Goal: Information Seeking & Learning: Find contact information

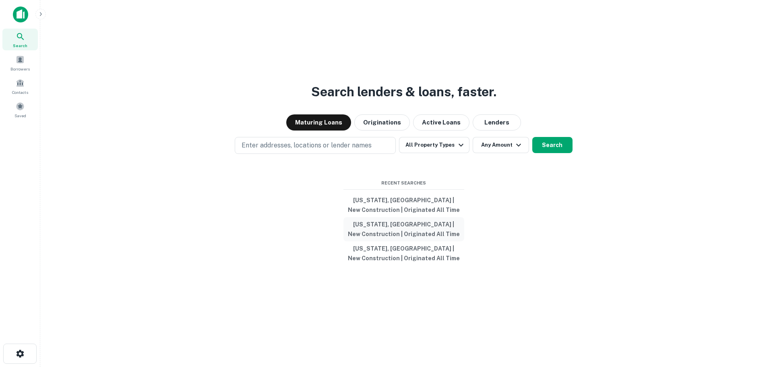
click at [387, 223] on button "[US_STATE], [GEOGRAPHIC_DATA] | New Construction | Originated All Time" at bounding box center [403, 229] width 121 height 24
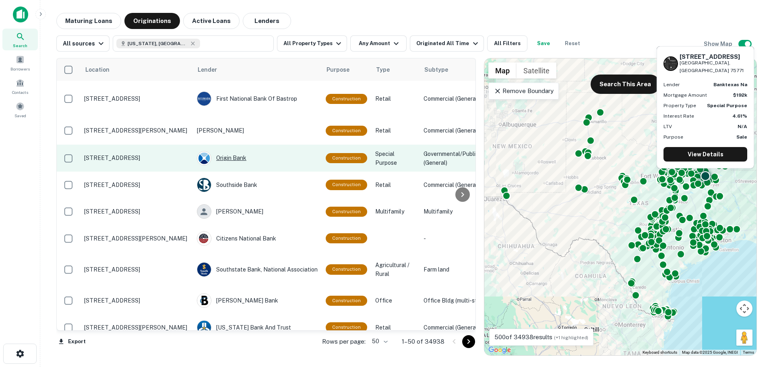
click at [237, 158] on div "Origin Bank" at bounding box center [257, 158] width 121 height 14
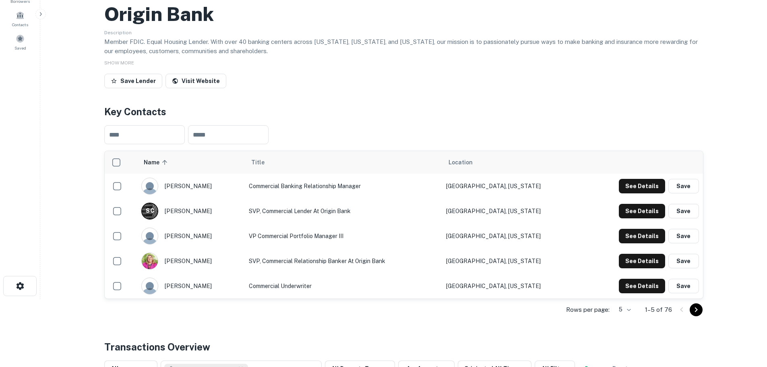
scroll to position [81, 0]
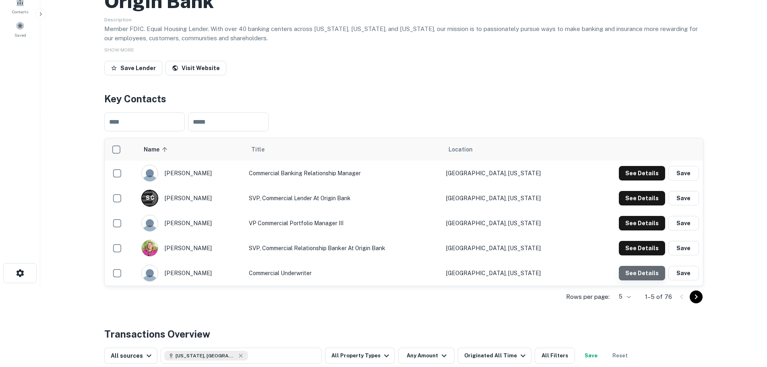
click at [654, 271] on button "See Details" at bounding box center [642, 273] width 46 height 14
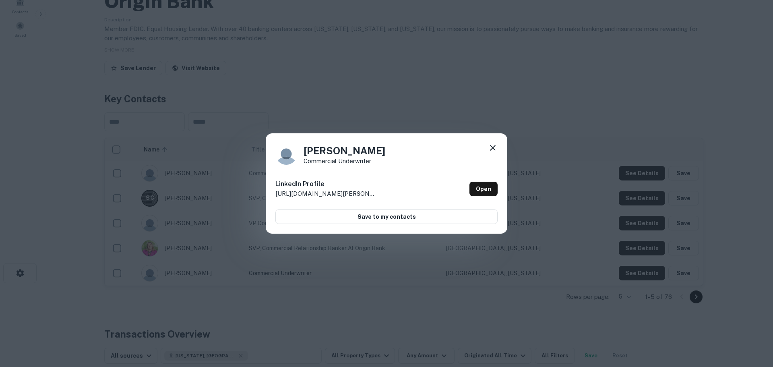
click at [495, 143] on icon at bounding box center [493, 148] width 10 height 10
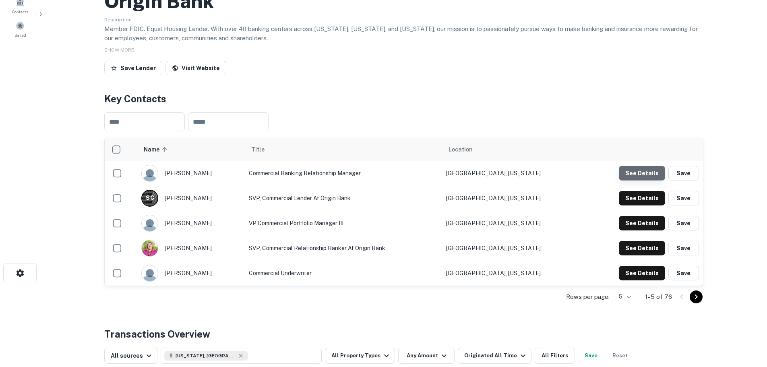
click at [649, 174] on button "See Details" at bounding box center [642, 173] width 46 height 14
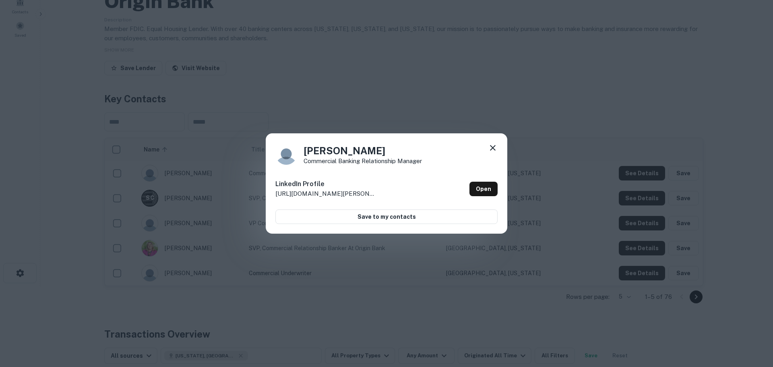
click at [491, 148] on icon at bounding box center [493, 148] width 10 height 10
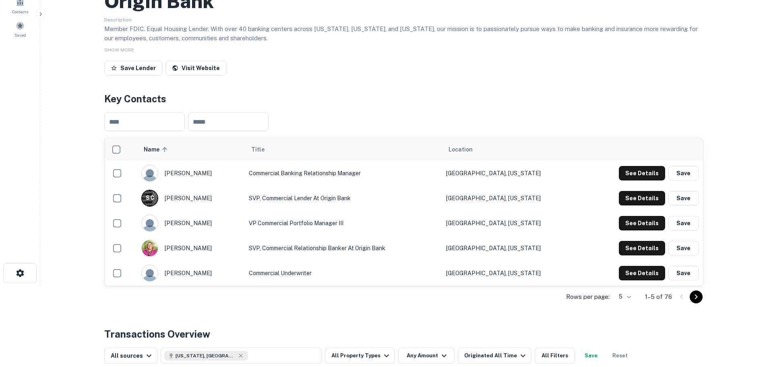
click at [699, 298] on icon "Go to next page" at bounding box center [696, 297] width 10 height 10
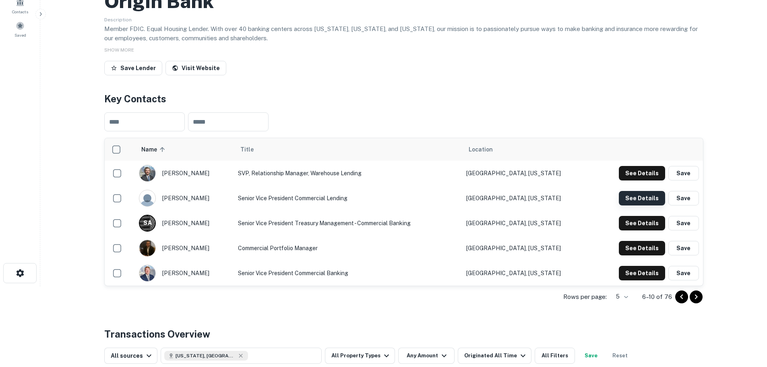
click at [627, 196] on button "See Details" at bounding box center [642, 198] width 46 height 14
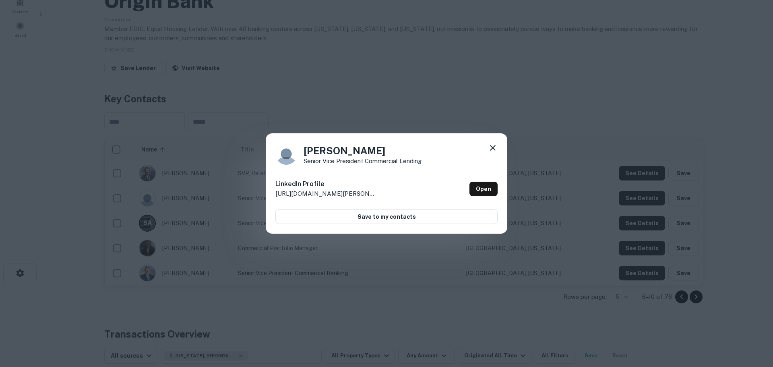
click at [491, 143] on icon at bounding box center [493, 148] width 10 height 10
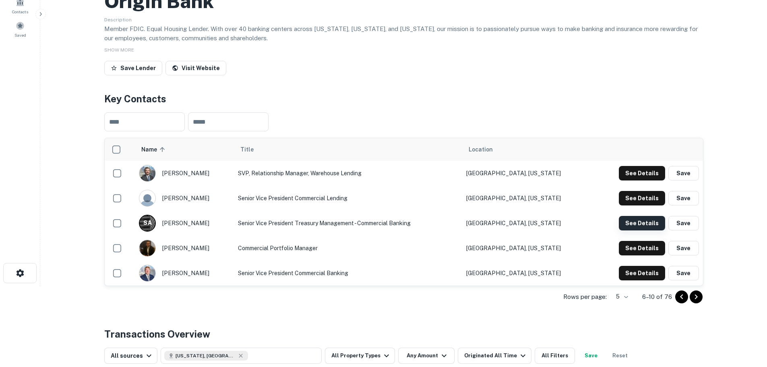
click at [624, 224] on button "See Details" at bounding box center [642, 223] width 46 height 14
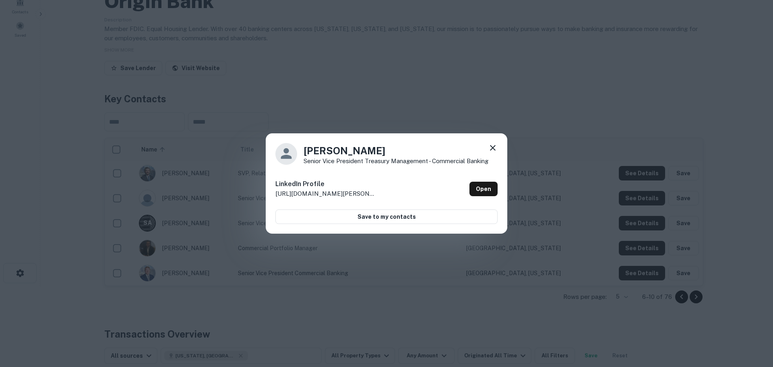
click at [493, 147] on icon at bounding box center [493, 148] width 10 height 10
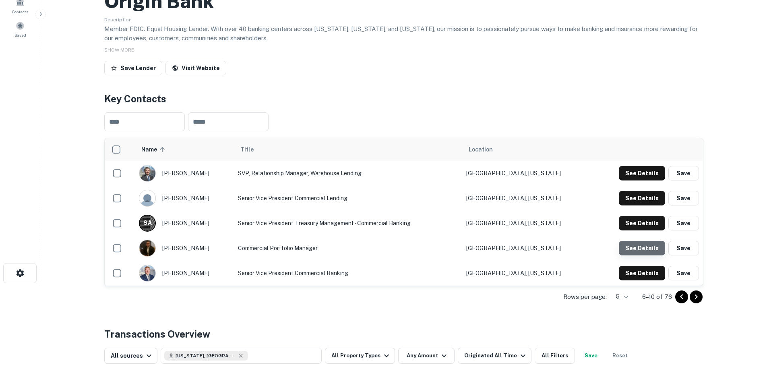
click at [656, 246] on button "See Details" at bounding box center [642, 248] width 46 height 14
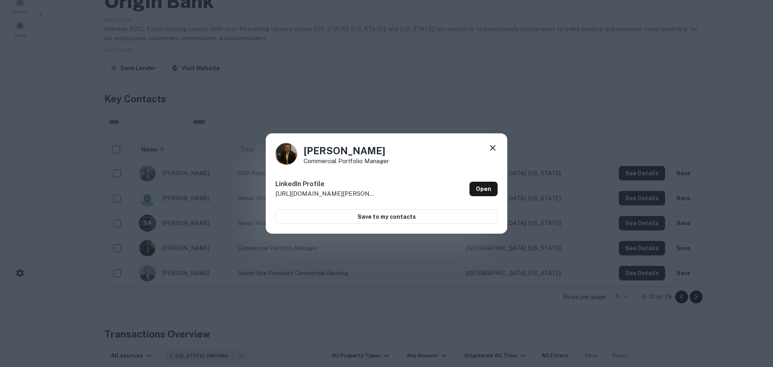
click at [493, 147] on icon at bounding box center [493, 148] width 10 height 10
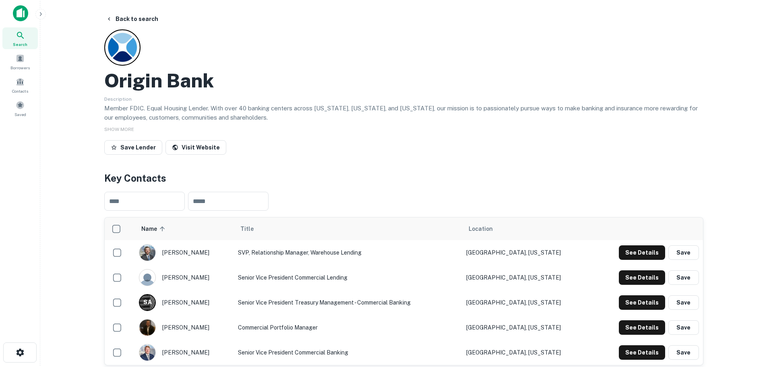
scroll to position [0, 0]
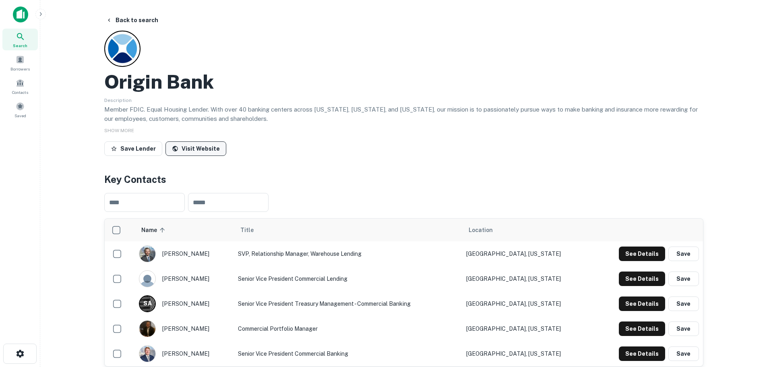
drag, startPoint x: 190, startPoint y: 142, endPoint x: 187, endPoint y: 145, distance: 4.6
click at [189, 143] on link "Visit Website" at bounding box center [195, 148] width 61 height 14
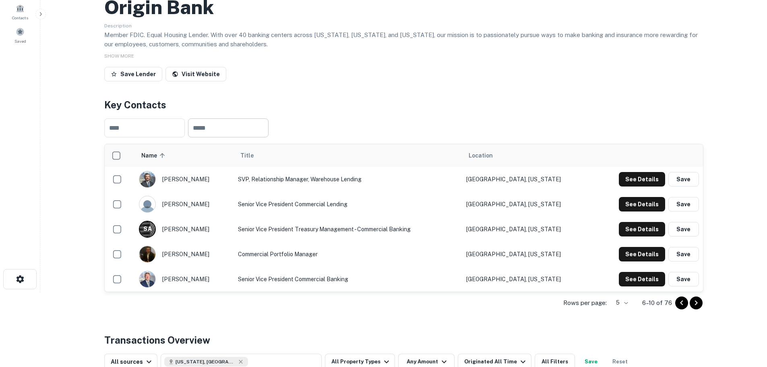
scroll to position [81, 0]
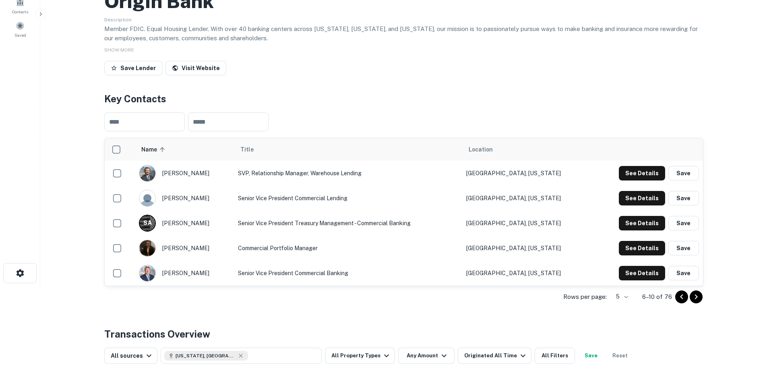
click at [702, 293] on div at bounding box center [688, 296] width 27 height 13
click at [700, 295] on icon "Go to next page" at bounding box center [696, 297] width 10 height 10
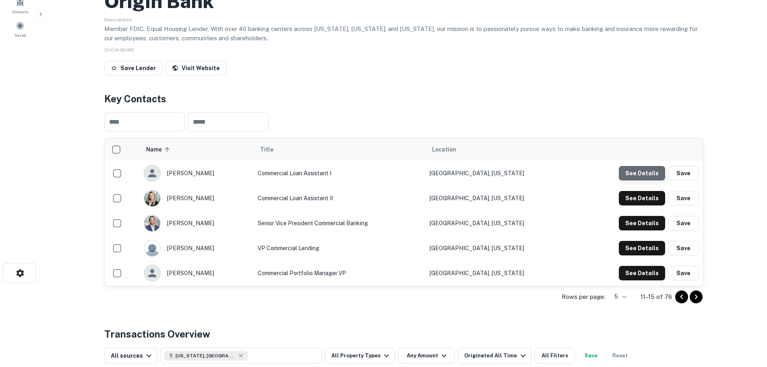
click at [647, 167] on button "See Details" at bounding box center [642, 173] width 46 height 14
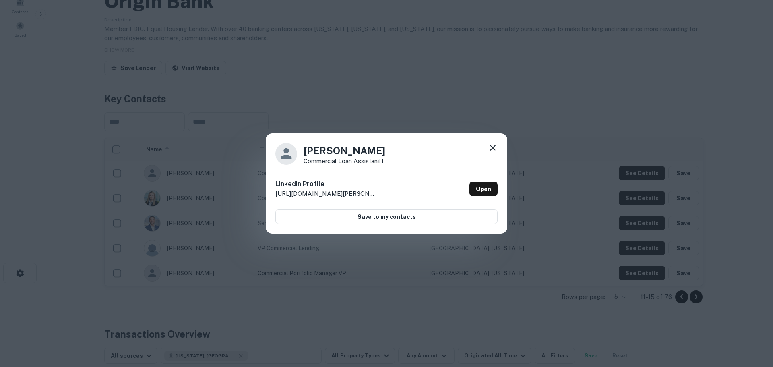
click at [491, 146] on icon at bounding box center [493, 148] width 6 height 6
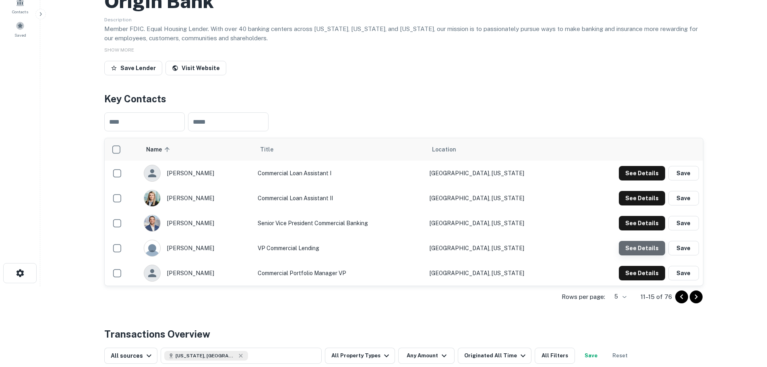
click at [650, 247] on button "See Details" at bounding box center [642, 248] width 46 height 14
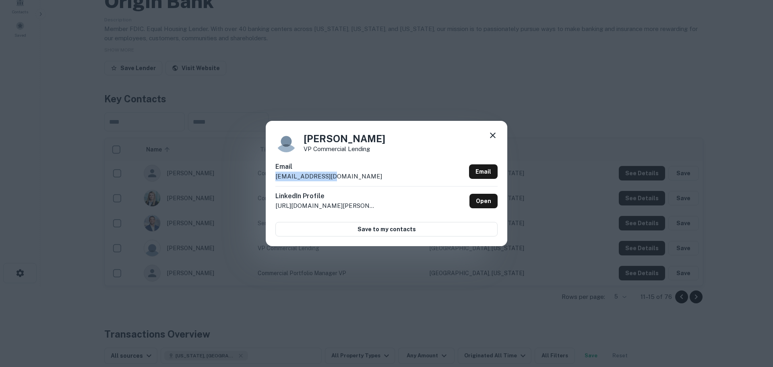
drag, startPoint x: 337, startPoint y: 175, endPoint x: 273, endPoint y: 172, distance: 64.5
click at [274, 172] on div "Alicia Baum VP Commercial Lending Email abaum@origin.bank Email LinkedIn Profil…" at bounding box center [387, 183] width 242 height 125
copy p "abaum@origin.bank"
click at [495, 133] on icon at bounding box center [493, 135] width 10 height 10
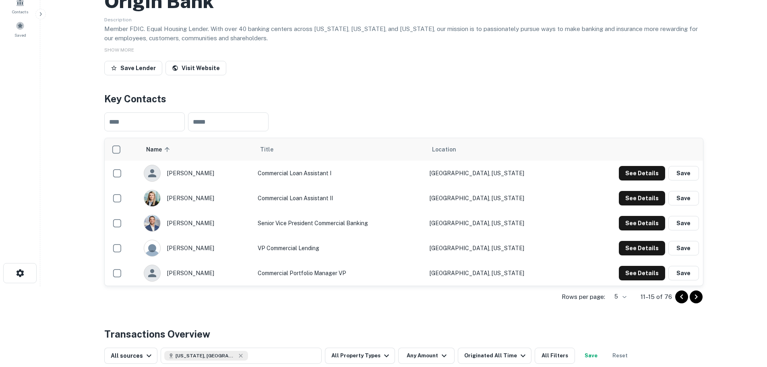
click at [694, 294] on icon "Go to next page" at bounding box center [696, 297] width 10 height 10
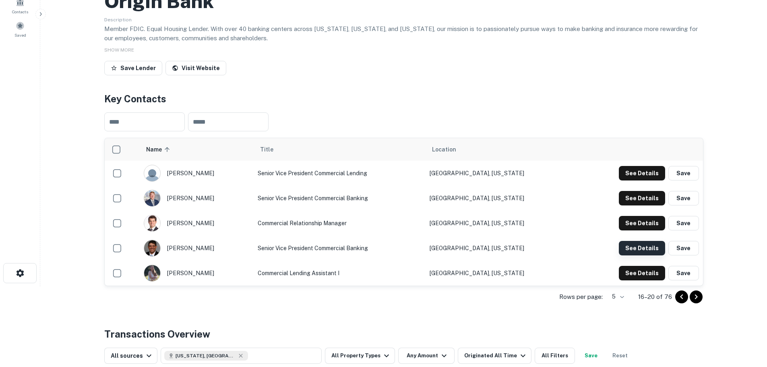
click at [645, 247] on button "See Details" at bounding box center [642, 248] width 46 height 14
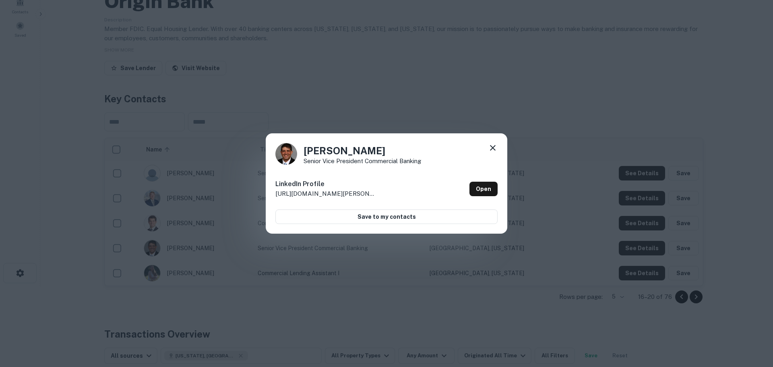
click at [490, 147] on icon at bounding box center [493, 148] width 10 height 10
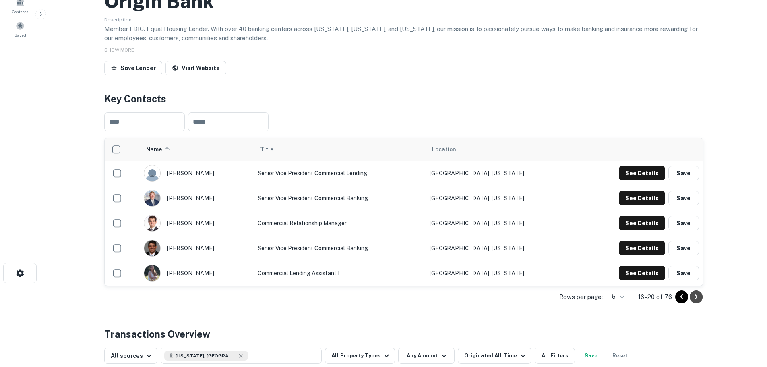
click at [696, 295] on icon "Go to next page" at bounding box center [695, 296] width 3 height 5
